Goal: Task Accomplishment & Management: Manage account settings

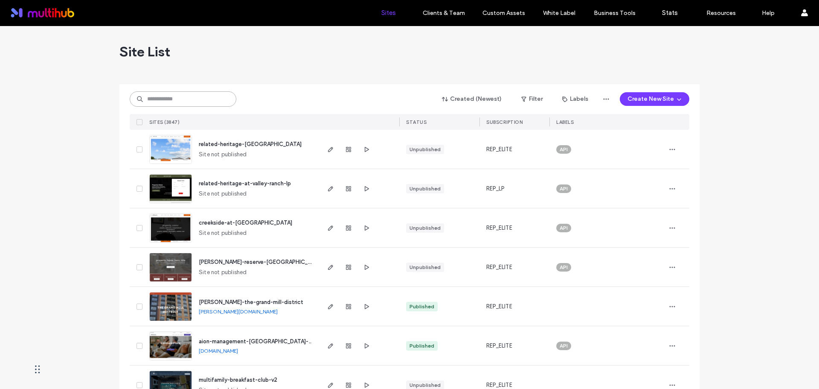
paste input "**********"
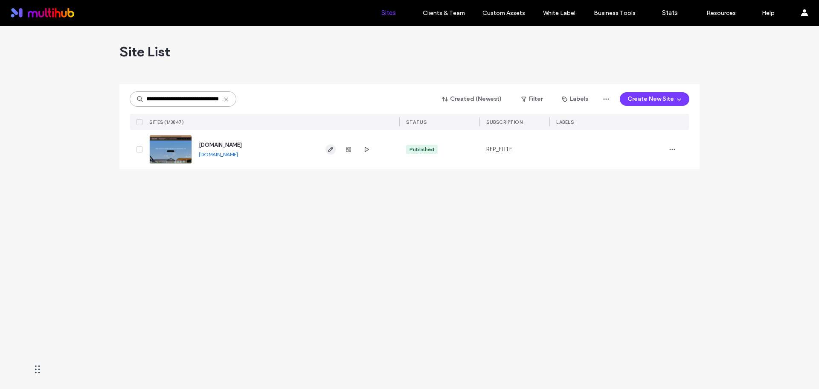
type input "**********"
click at [331, 151] on use "button" at bounding box center [330, 149] width 5 height 5
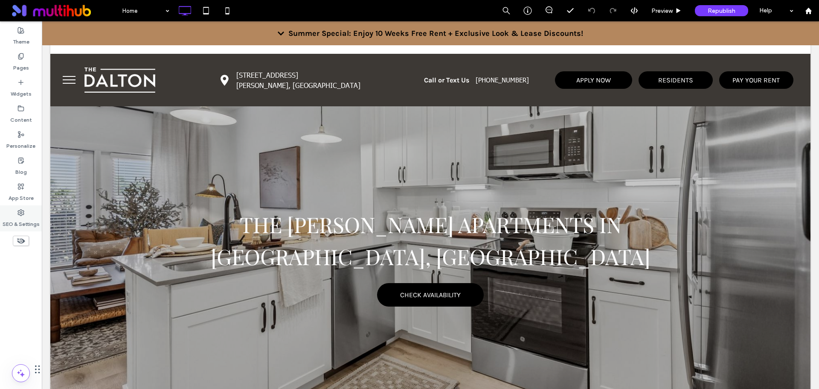
click at [18, 217] on label "SEO & Settings" at bounding box center [21, 222] width 37 height 12
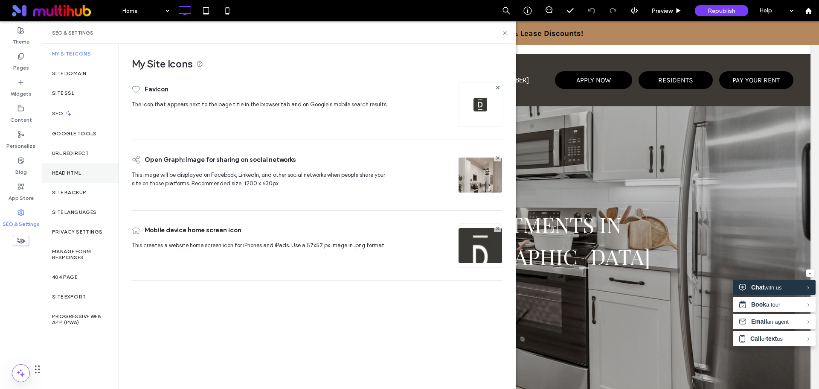
click at [88, 178] on div "Head HTML" at bounding box center [80, 173] width 77 height 20
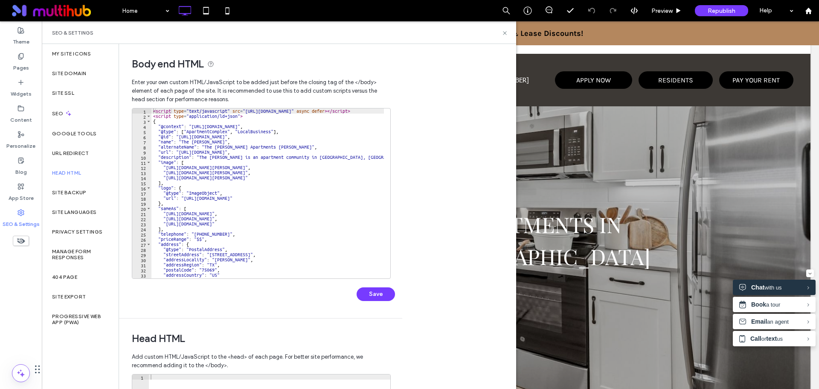
type textarea "*********"
click at [295, 186] on div "< script type = "text/javascript" src = "[URL][DOMAIN_NAME]" async defer > </ s…" at bounding box center [544, 195] width 784 height 174
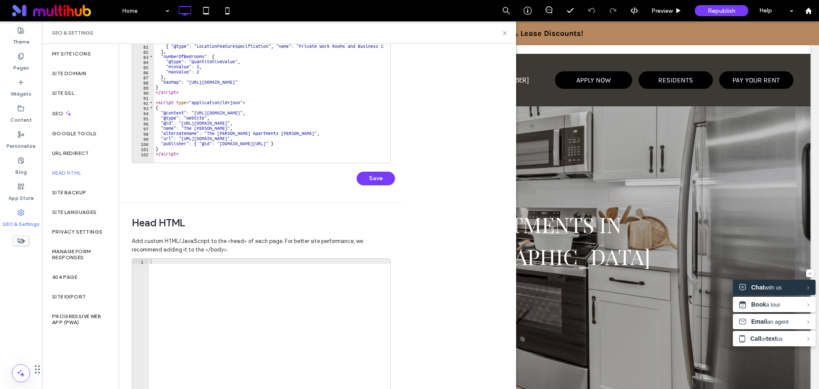
scroll to position [196, 0]
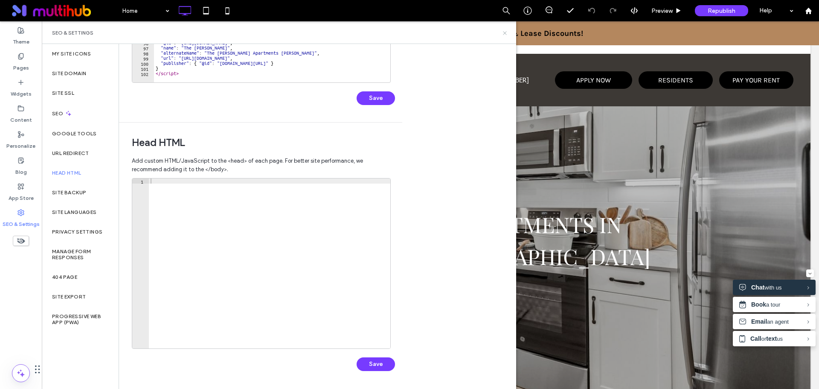
click at [503, 31] on icon at bounding box center [505, 33] width 6 height 6
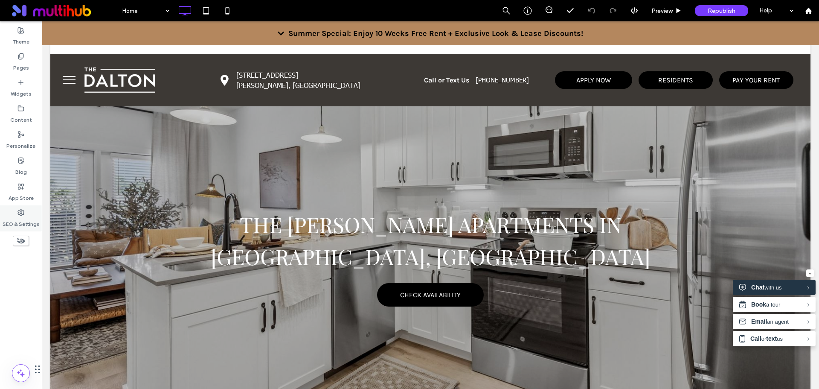
click at [17, 213] on div "SEO & Settings" at bounding box center [21, 218] width 42 height 26
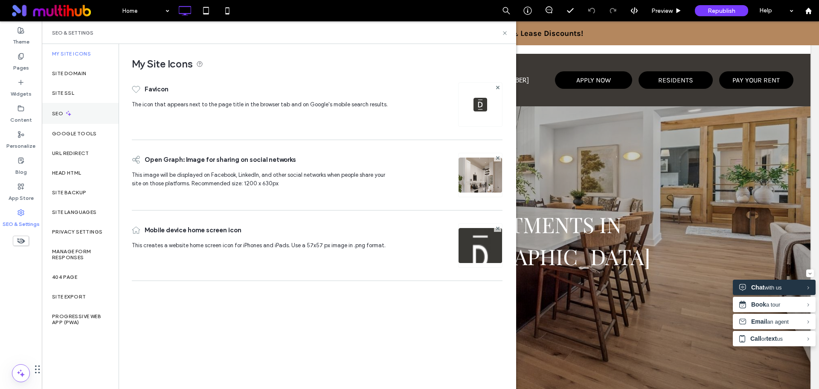
click at [93, 120] on div "SEO" at bounding box center [80, 113] width 77 height 21
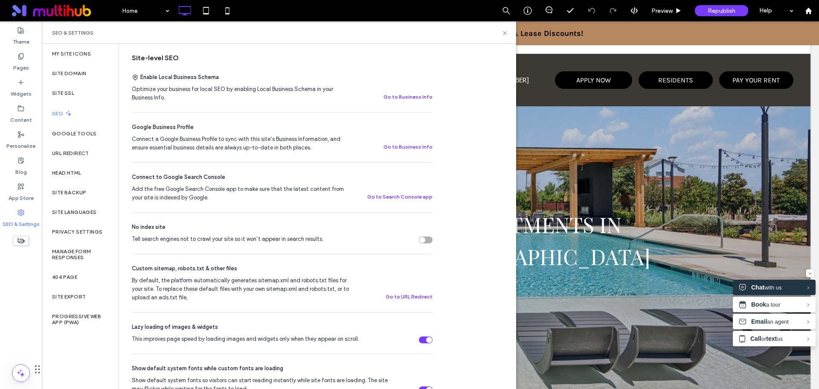
scroll to position [171, 0]
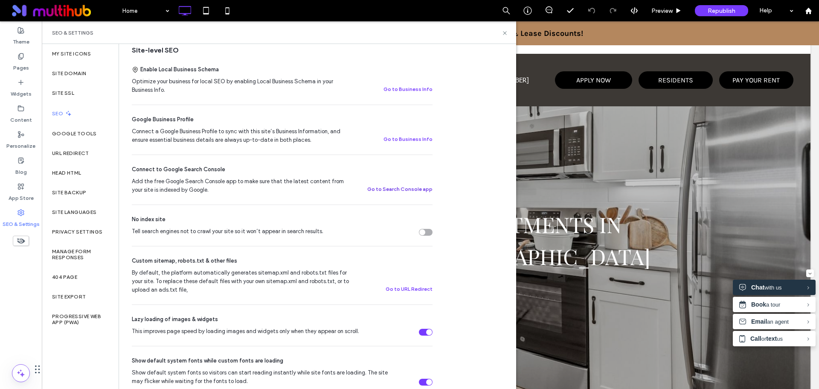
click at [417, 189] on button "Go to Search Console app" at bounding box center [399, 189] width 65 height 10
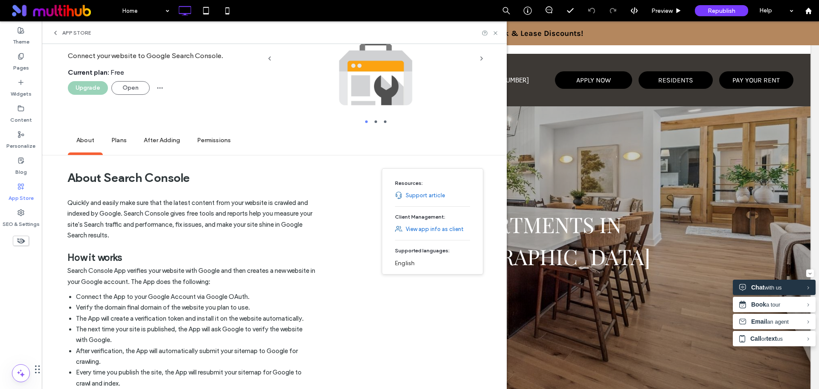
scroll to position [0, 0]
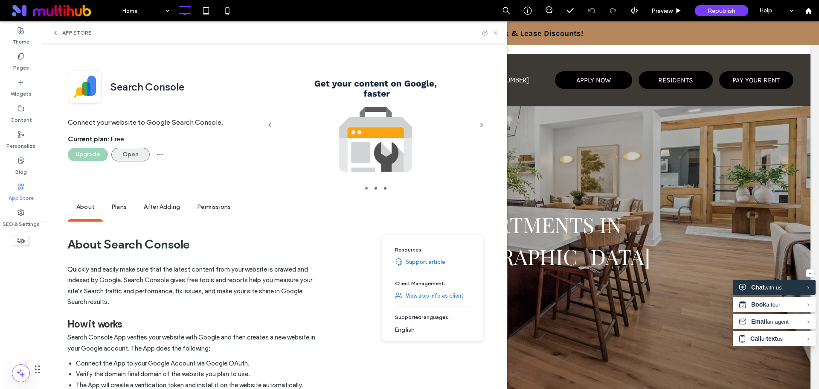
click at [129, 154] on button "Open" at bounding box center [130, 155] width 38 height 14
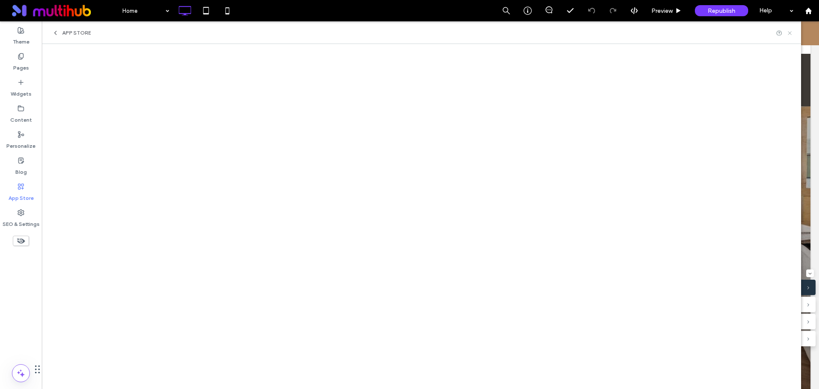
click at [792, 34] on icon at bounding box center [790, 33] width 6 height 6
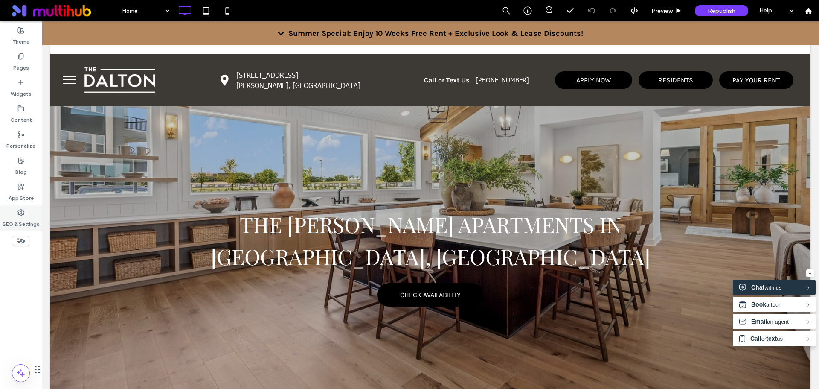
click at [32, 210] on div "SEO & Settings" at bounding box center [21, 218] width 42 height 26
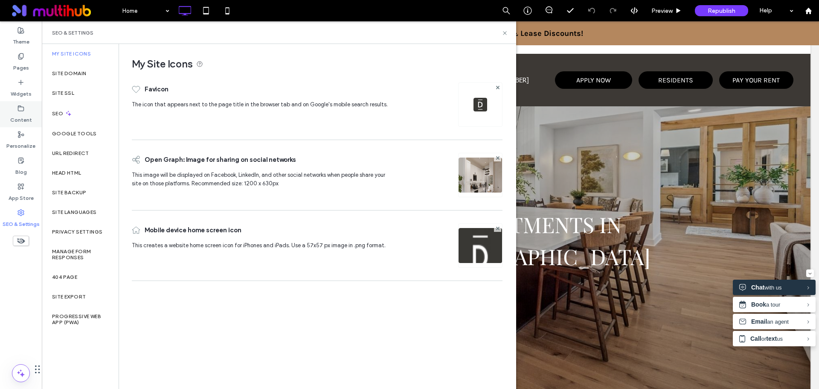
click at [23, 115] on label "Content" at bounding box center [21, 118] width 22 height 12
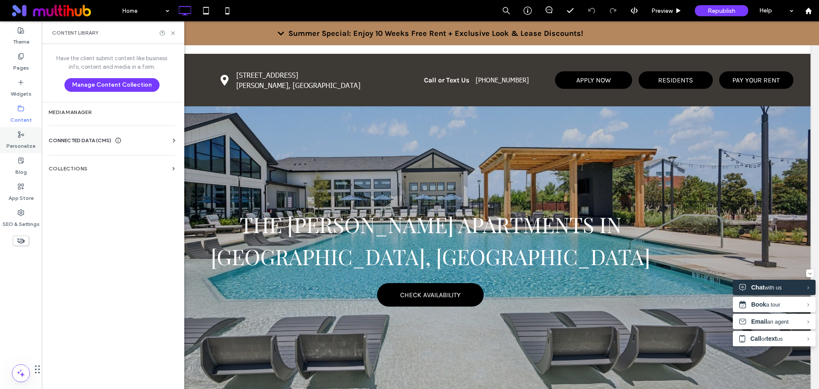
click at [30, 137] on div "Personalize" at bounding box center [21, 140] width 42 height 26
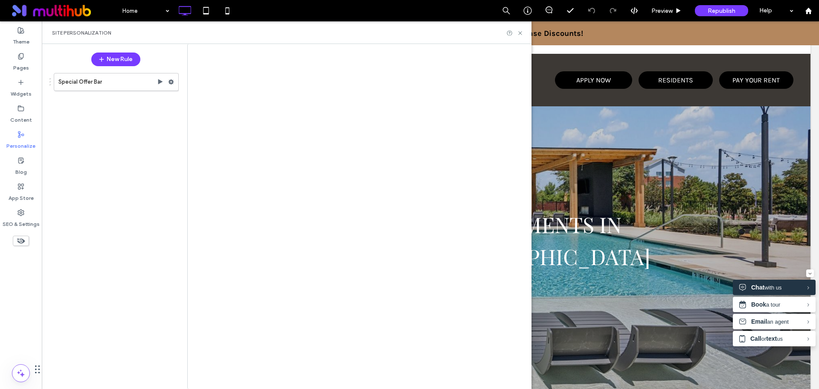
click at [24, 114] on label "Content" at bounding box center [21, 118] width 22 height 12
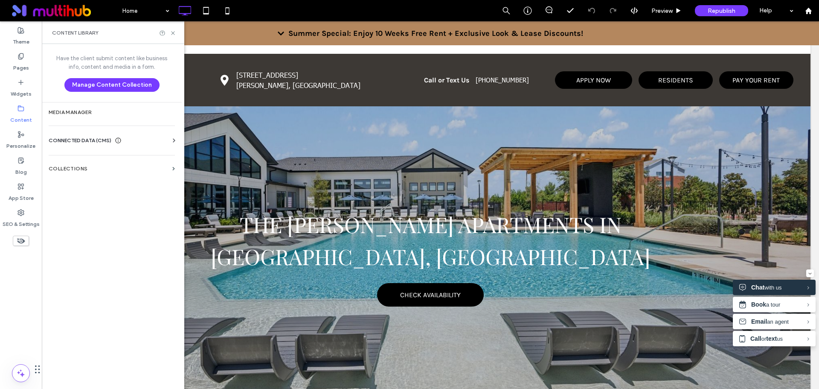
click at [76, 140] on span "CONNECTED DATA (CMS)" at bounding box center [80, 140] width 63 height 9
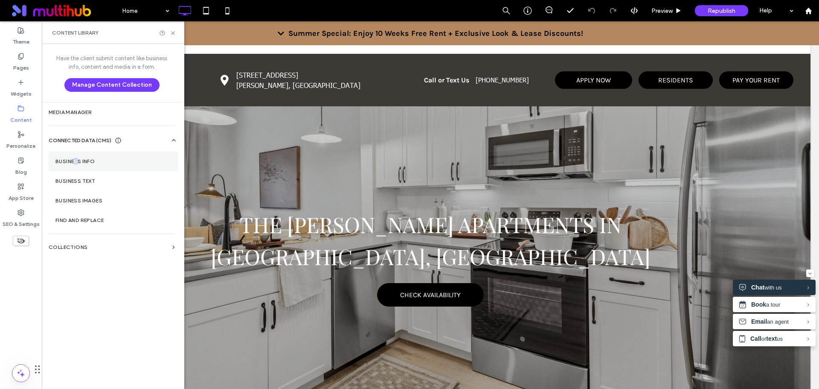
click at [76, 154] on section "Business Info" at bounding box center [114, 162] width 130 height 20
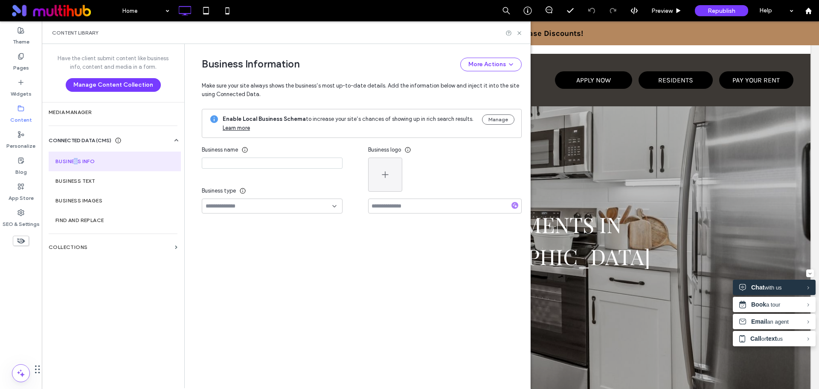
type input "**********"
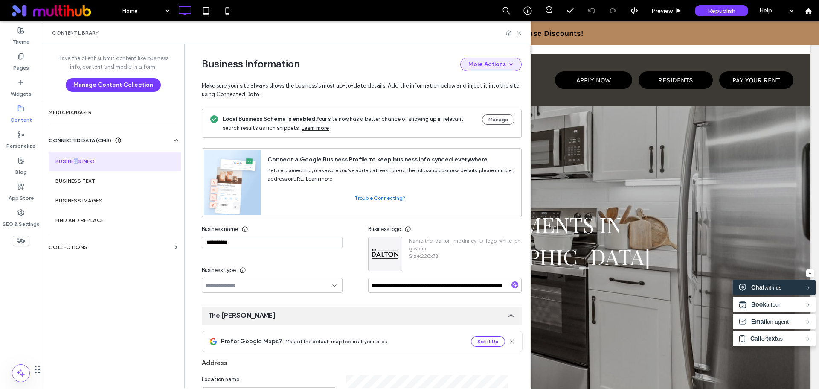
click at [481, 65] on button "More Actions" at bounding box center [491, 65] width 61 height 14
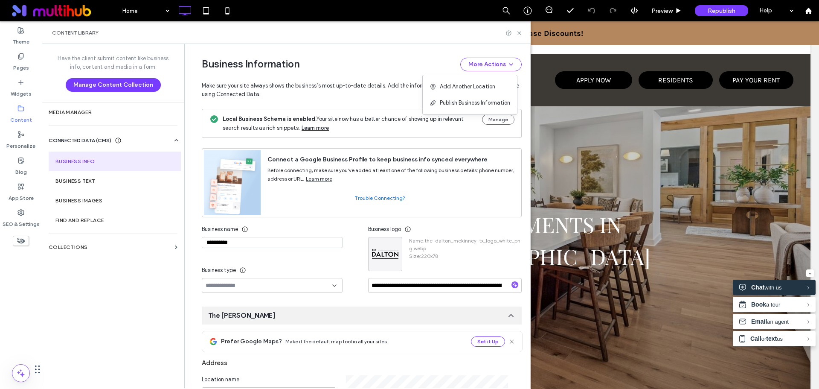
click at [397, 72] on span "Make sure your site always shows the business’s most up-to-date details. Add th…" at bounding box center [362, 84] width 320 height 27
click at [484, 120] on button "Manage" at bounding box center [498, 119] width 32 height 10
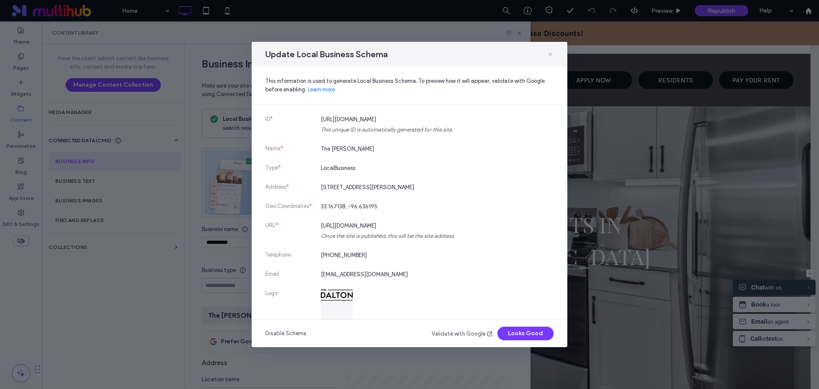
drag, startPoint x: 508, startPoint y: 34, endPoint x: 550, endPoint y: 56, distance: 47.7
click at [550, 56] on icon at bounding box center [550, 54] width 7 height 7
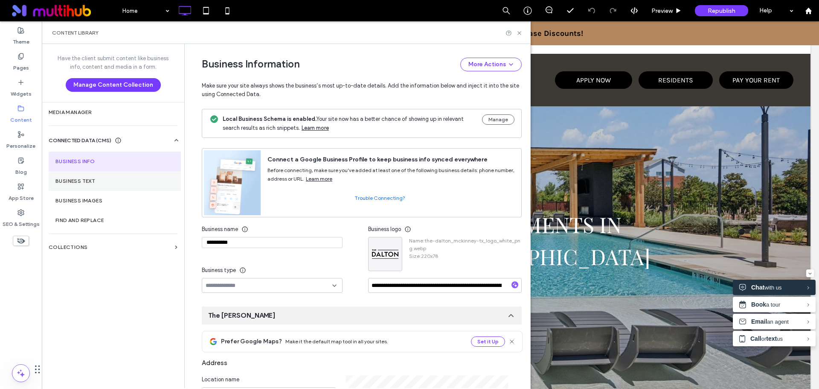
click at [152, 188] on section "Business Text" at bounding box center [115, 181] width 132 height 20
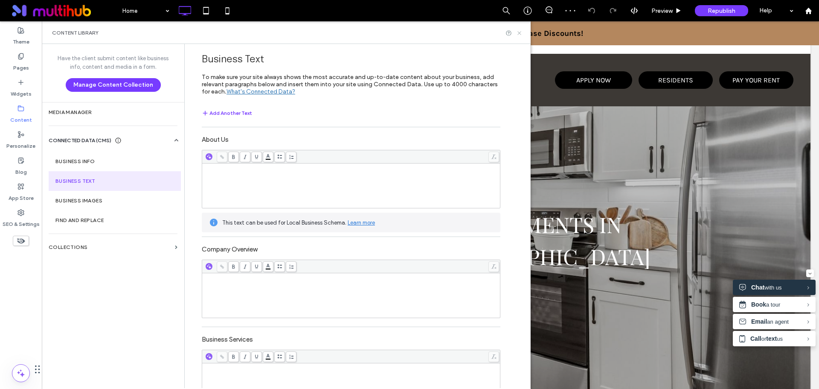
click at [520, 33] on icon at bounding box center [519, 33] width 6 height 6
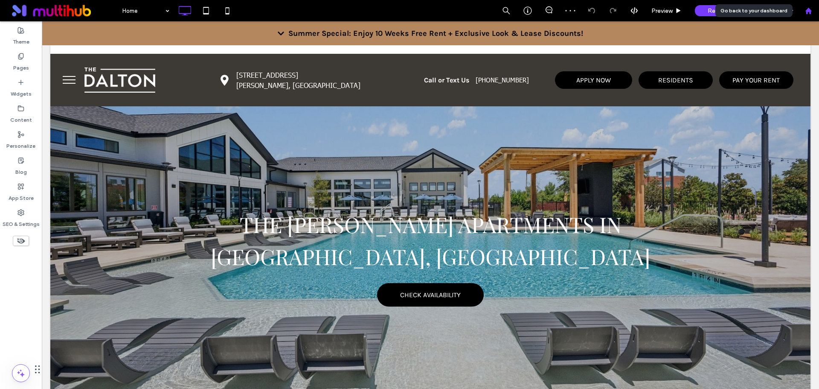
click at [810, 11] on use at bounding box center [808, 10] width 6 height 6
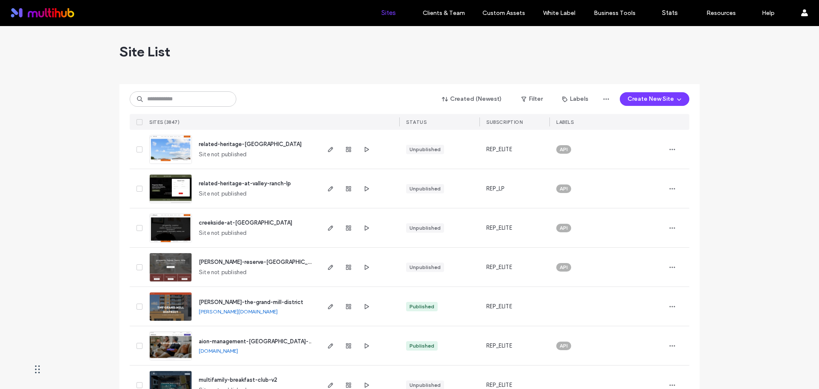
scroll to position [43, 0]
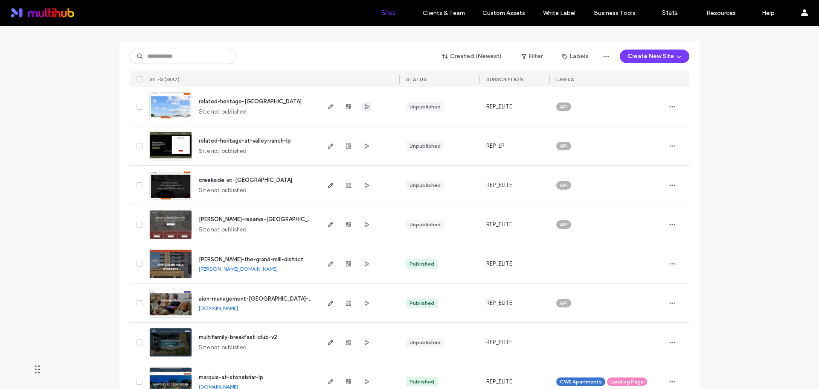
click at [363, 107] on icon "button" at bounding box center [366, 106] width 7 height 7
